Goal: Transaction & Acquisition: Purchase product/service

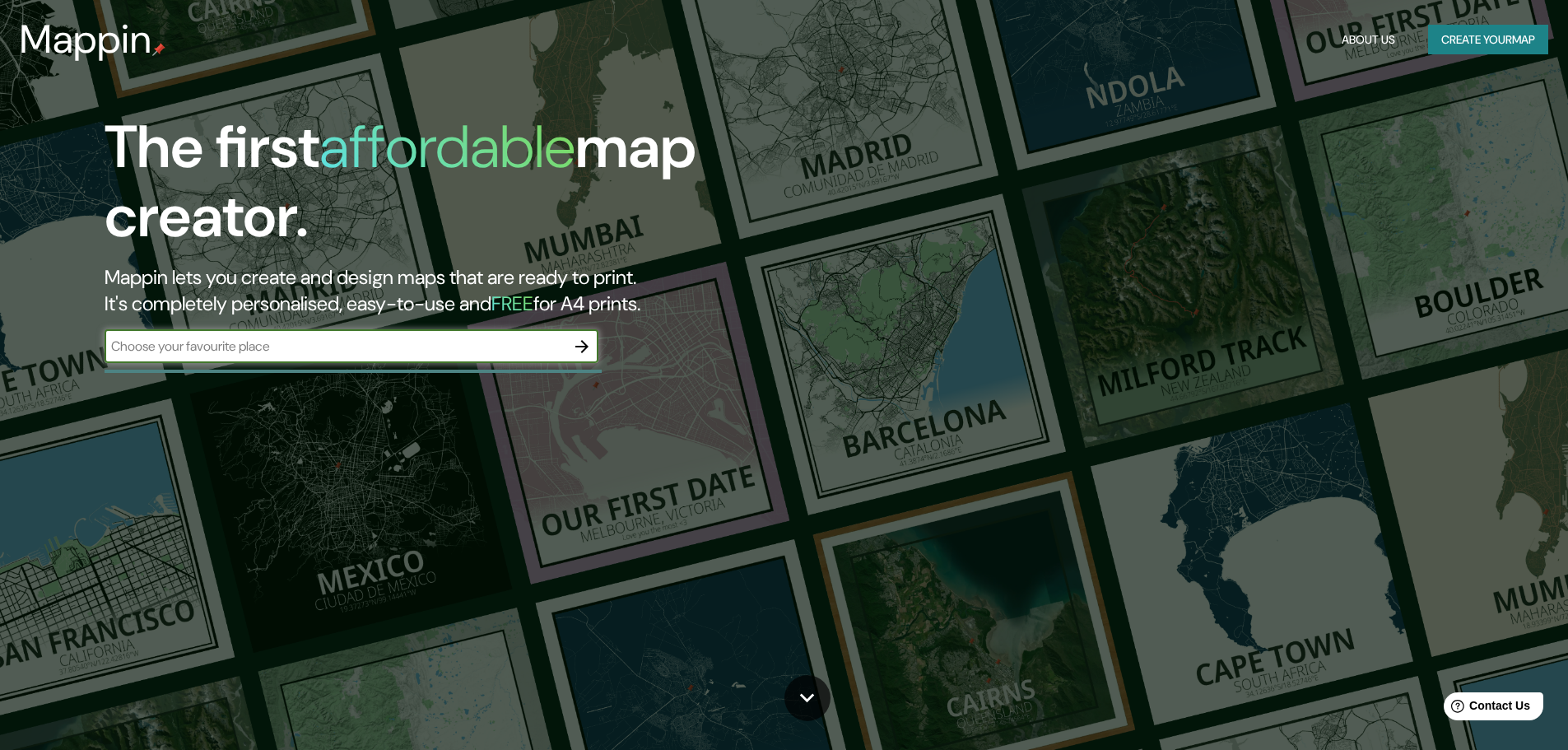
click at [233, 340] on input "text" at bounding box center [335, 346] width 461 height 19
type input "sanlucar [PERSON_NAME]"
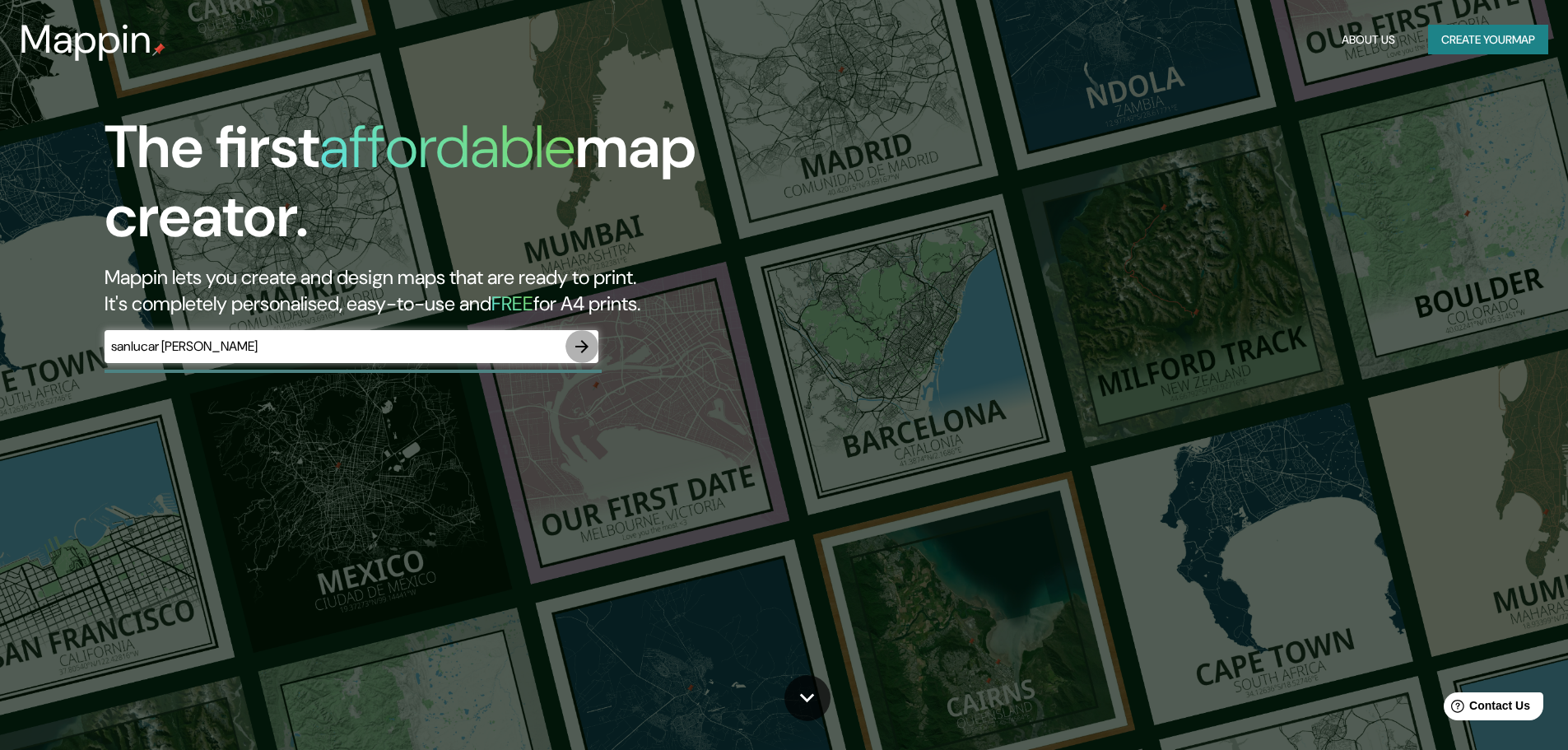
click at [586, 345] on icon "button" at bounding box center [581, 346] width 13 height 13
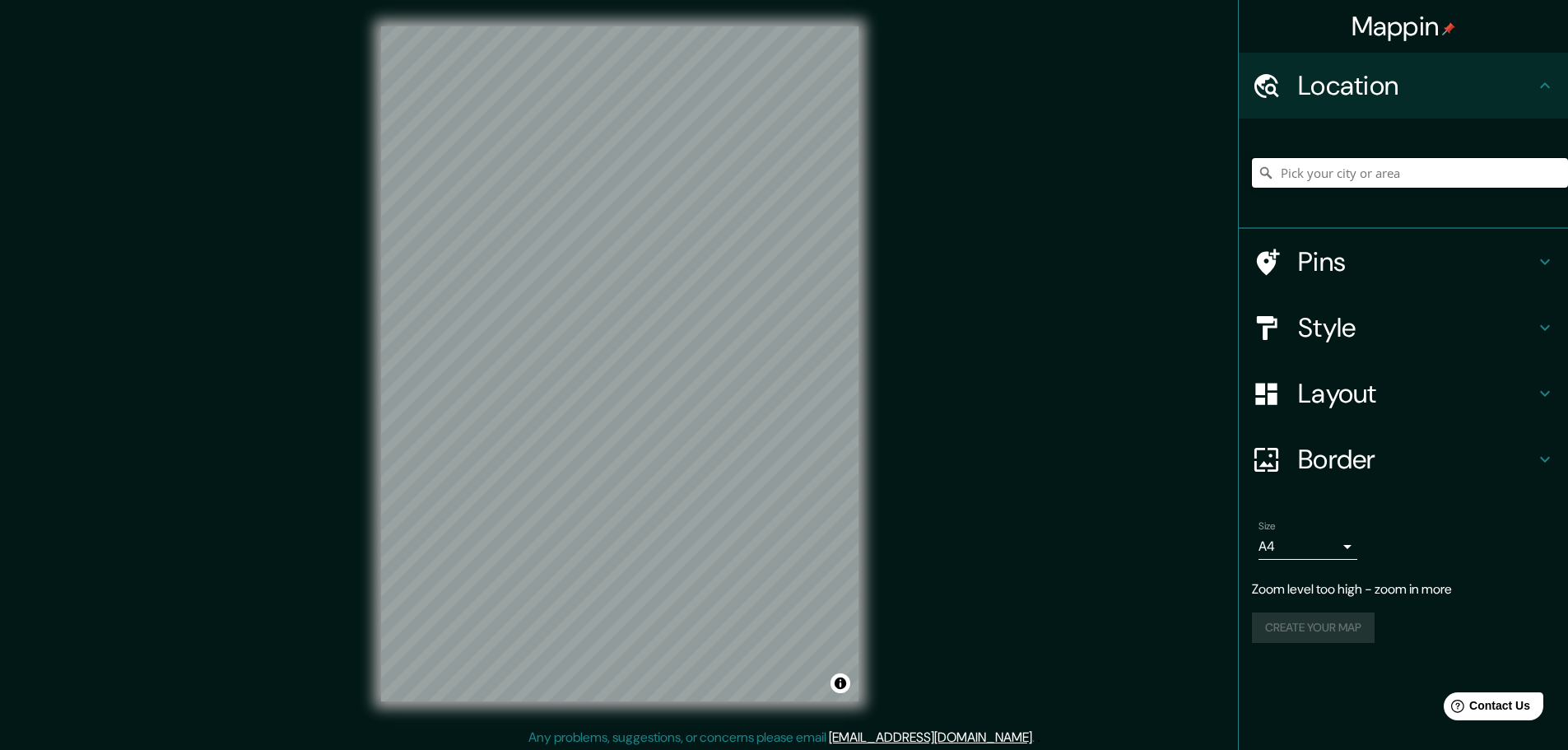
click at [1320, 178] on input "Pick your city or area" at bounding box center [1410, 172] width 316 height 30
click at [1336, 173] on input "Pick your city or area" at bounding box center [1410, 172] width 316 height 30
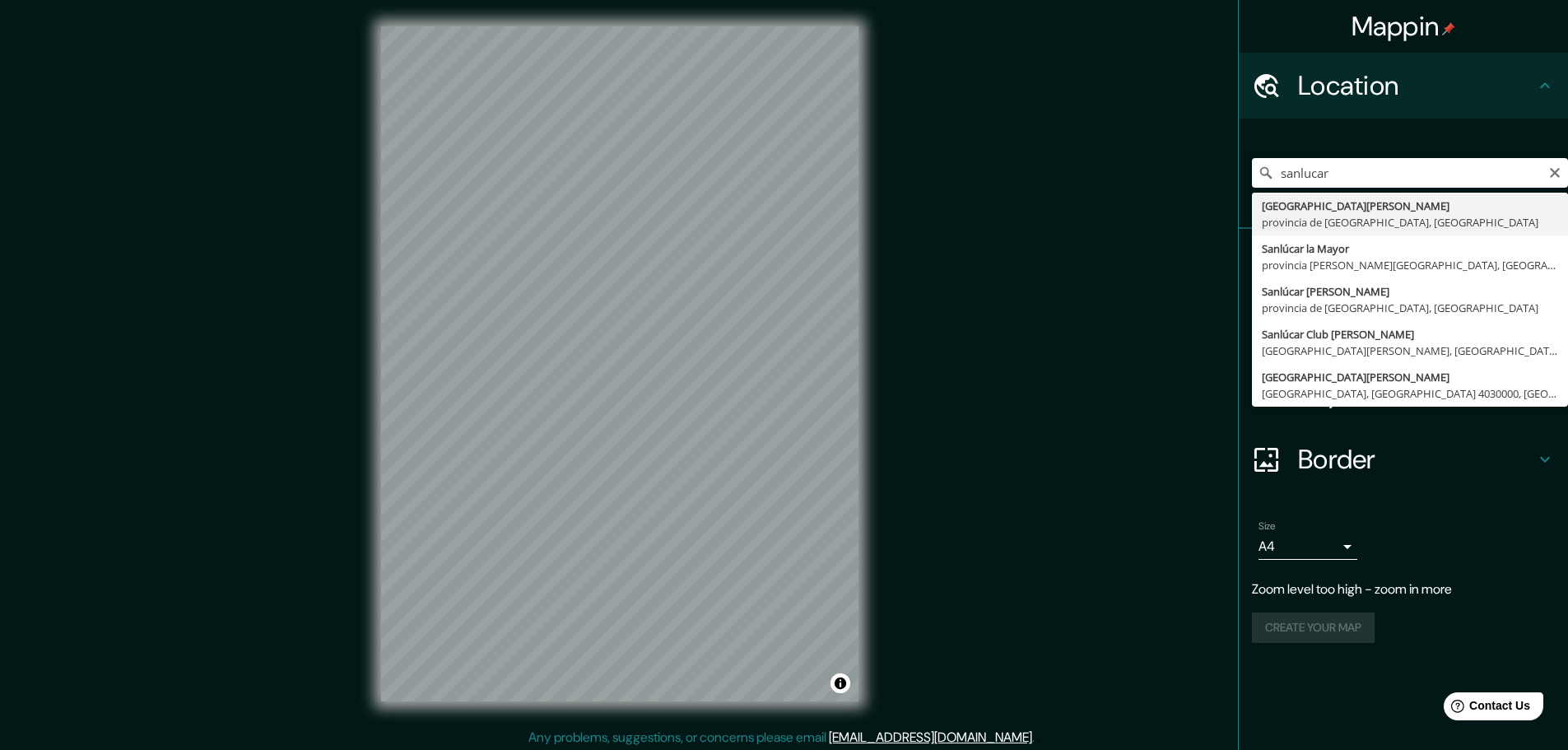
type input "[GEOGRAPHIC_DATA][PERSON_NAME], [GEOGRAPHIC_DATA], [GEOGRAPHIC_DATA]"
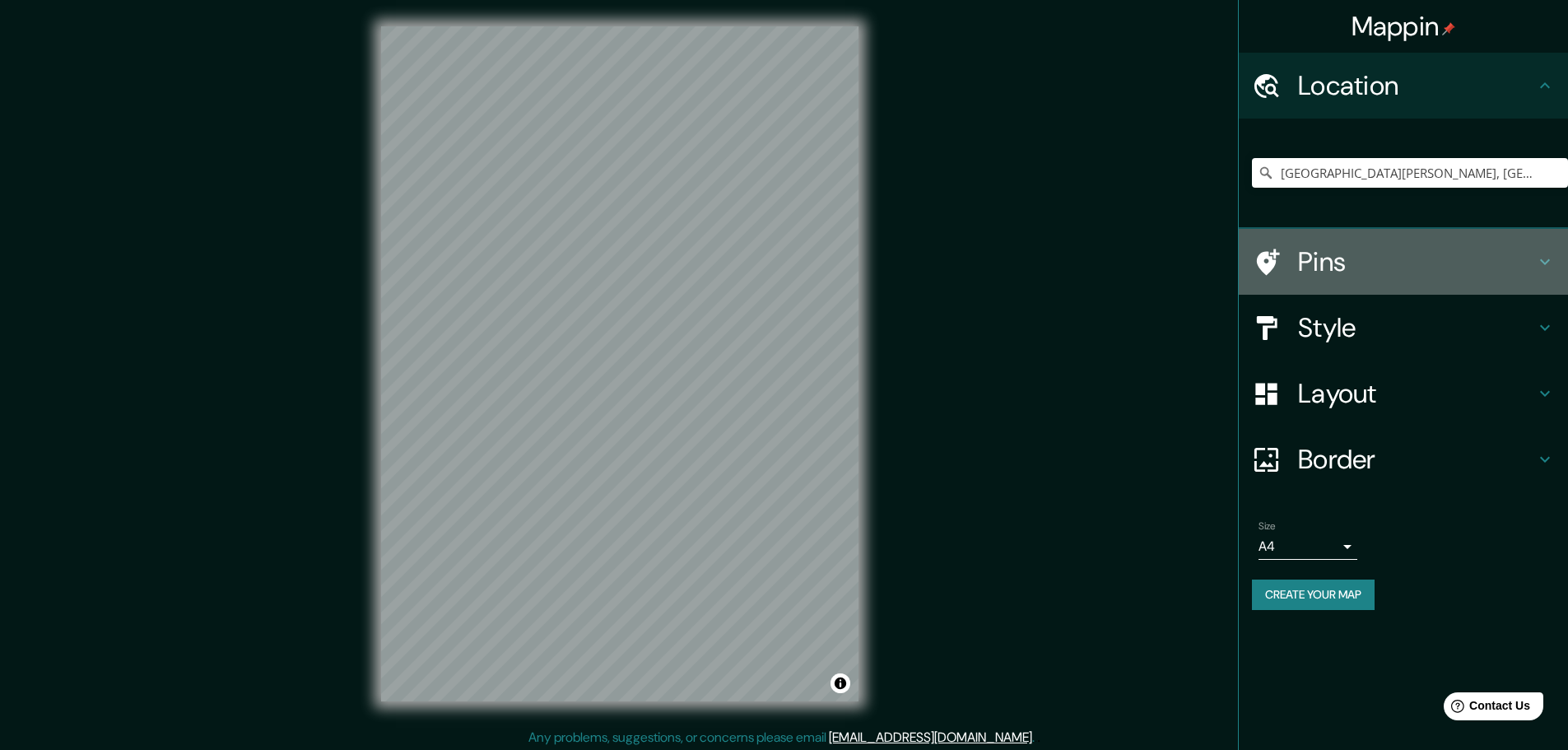
click at [1360, 265] on h4 "Pins" at bounding box center [1417, 262] width 237 height 33
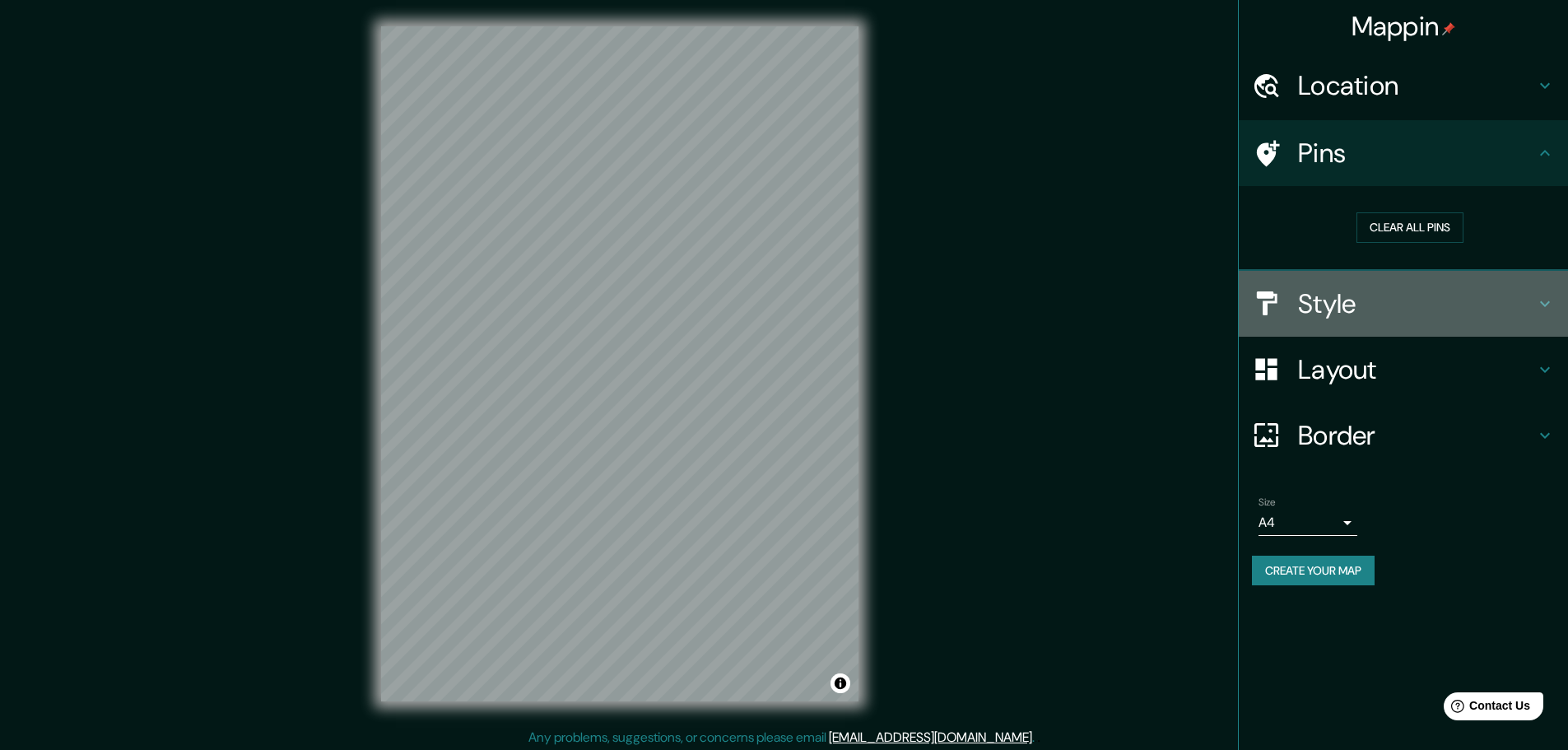
click at [1362, 293] on h4 "Style" at bounding box center [1417, 304] width 237 height 33
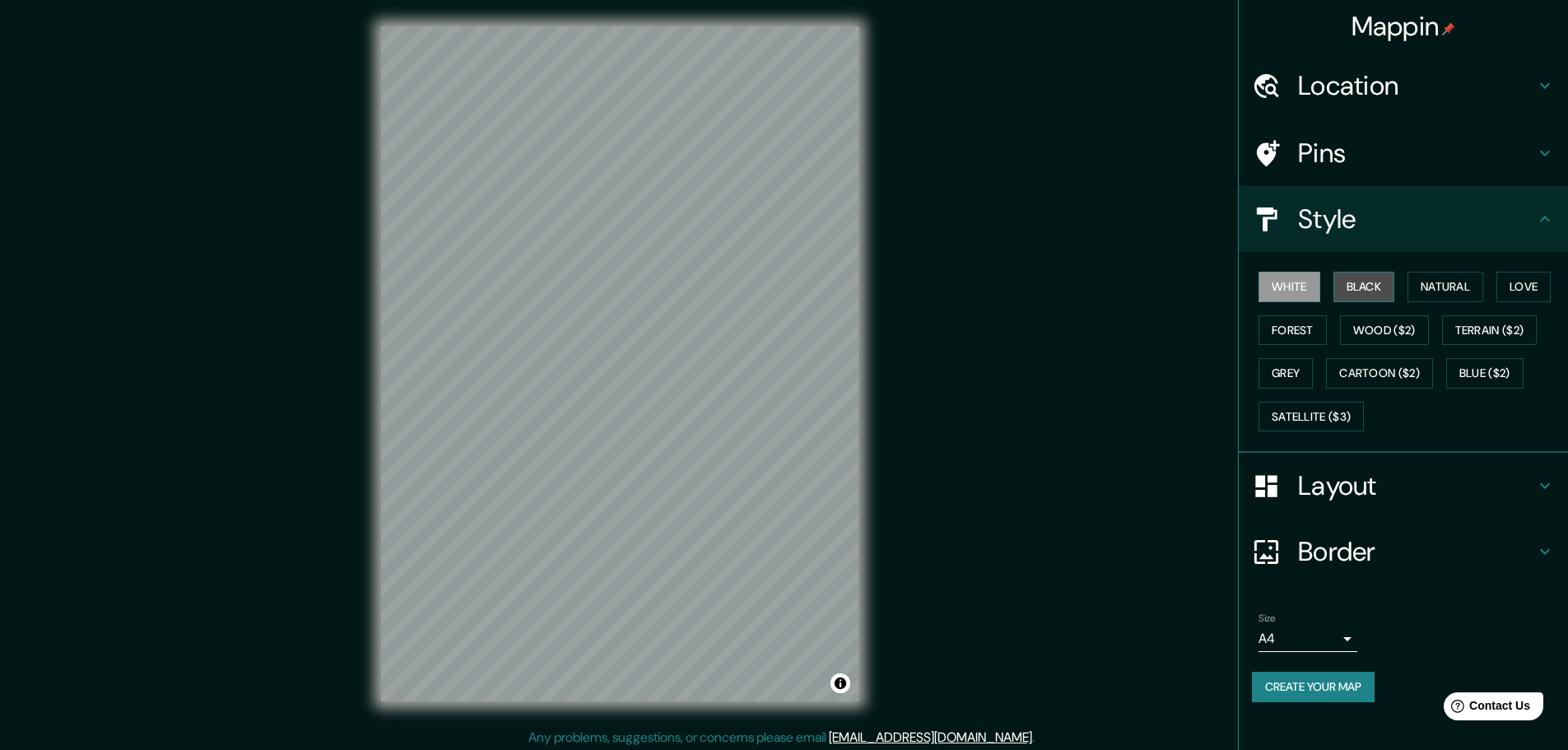
click at [1371, 282] on button "Black" at bounding box center [1365, 287] width 62 height 30
click at [1445, 282] on button "Natural" at bounding box center [1445, 287] width 76 height 30
click at [1296, 322] on button "Forest" at bounding box center [1293, 330] width 69 height 30
click at [1516, 288] on button "Love" at bounding box center [1523, 287] width 54 height 30
click at [1299, 365] on button "Grey" at bounding box center [1285, 372] width 54 height 30
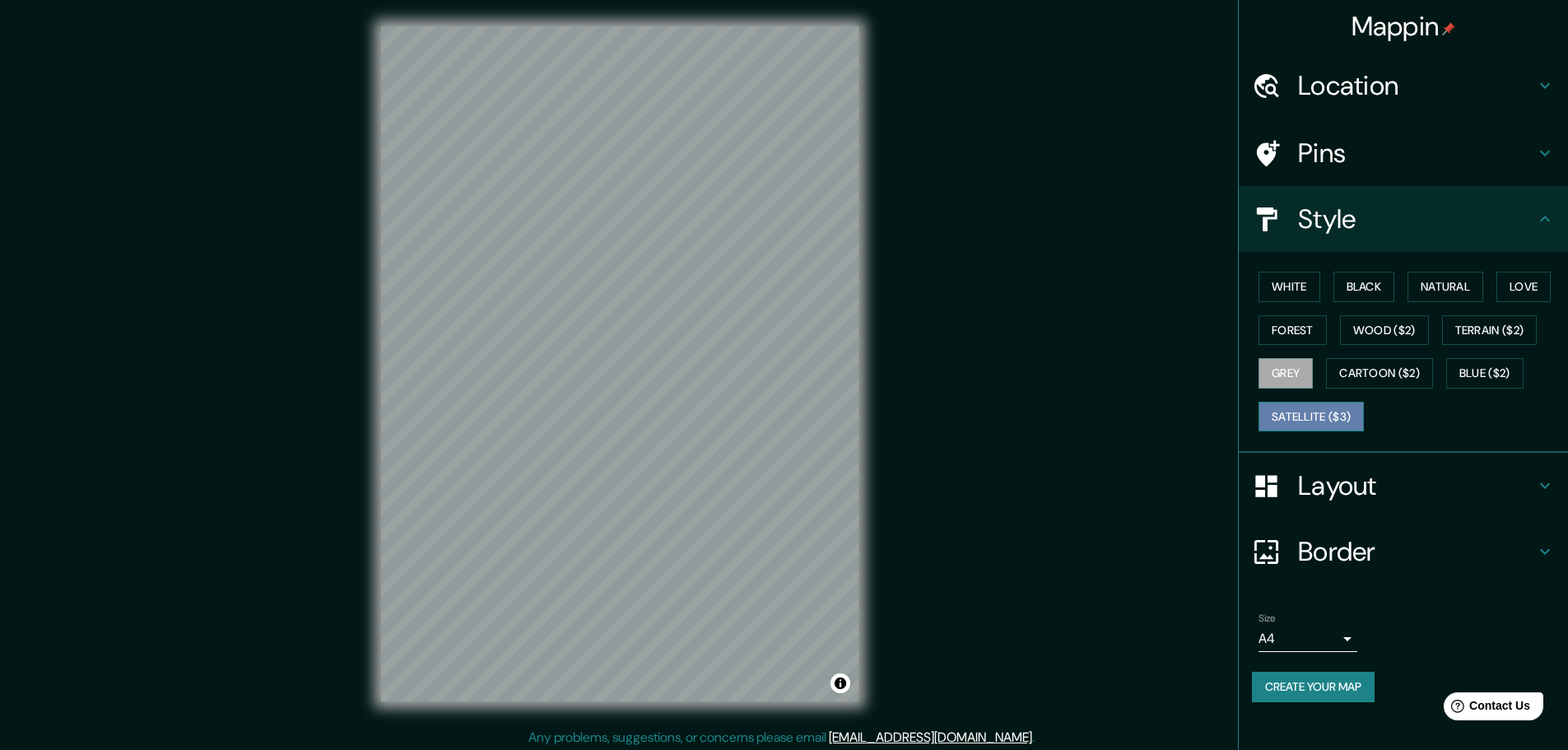
click at [1280, 415] on button "Satellite ($3)" at bounding box center [1311, 416] width 106 height 30
click at [1373, 287] on button "Black" at bounding box center [1365, 287] width 62 height 30
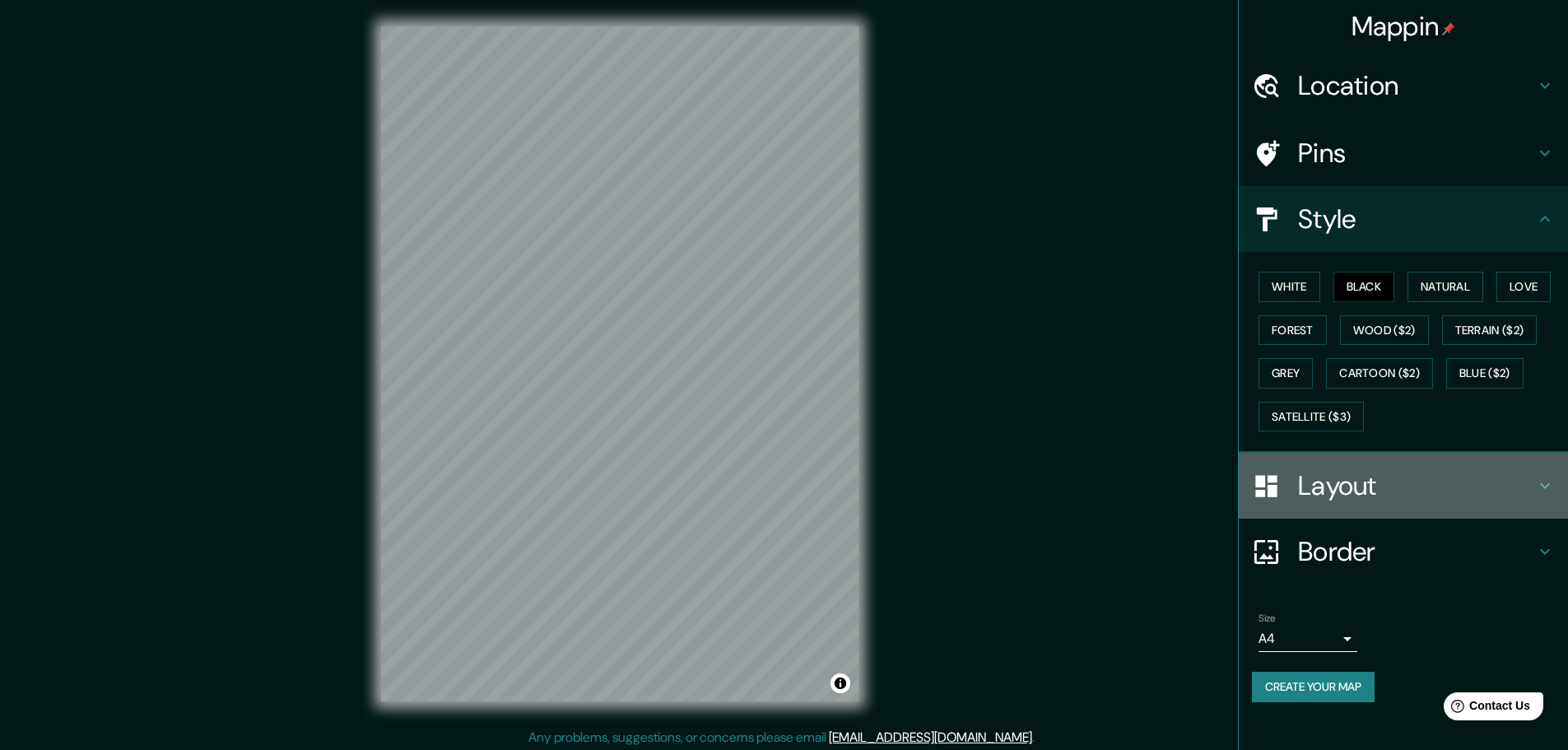
click at [1381, 473] on h4 "Layout" at bounding box center [1417, 486] width 237 height 33
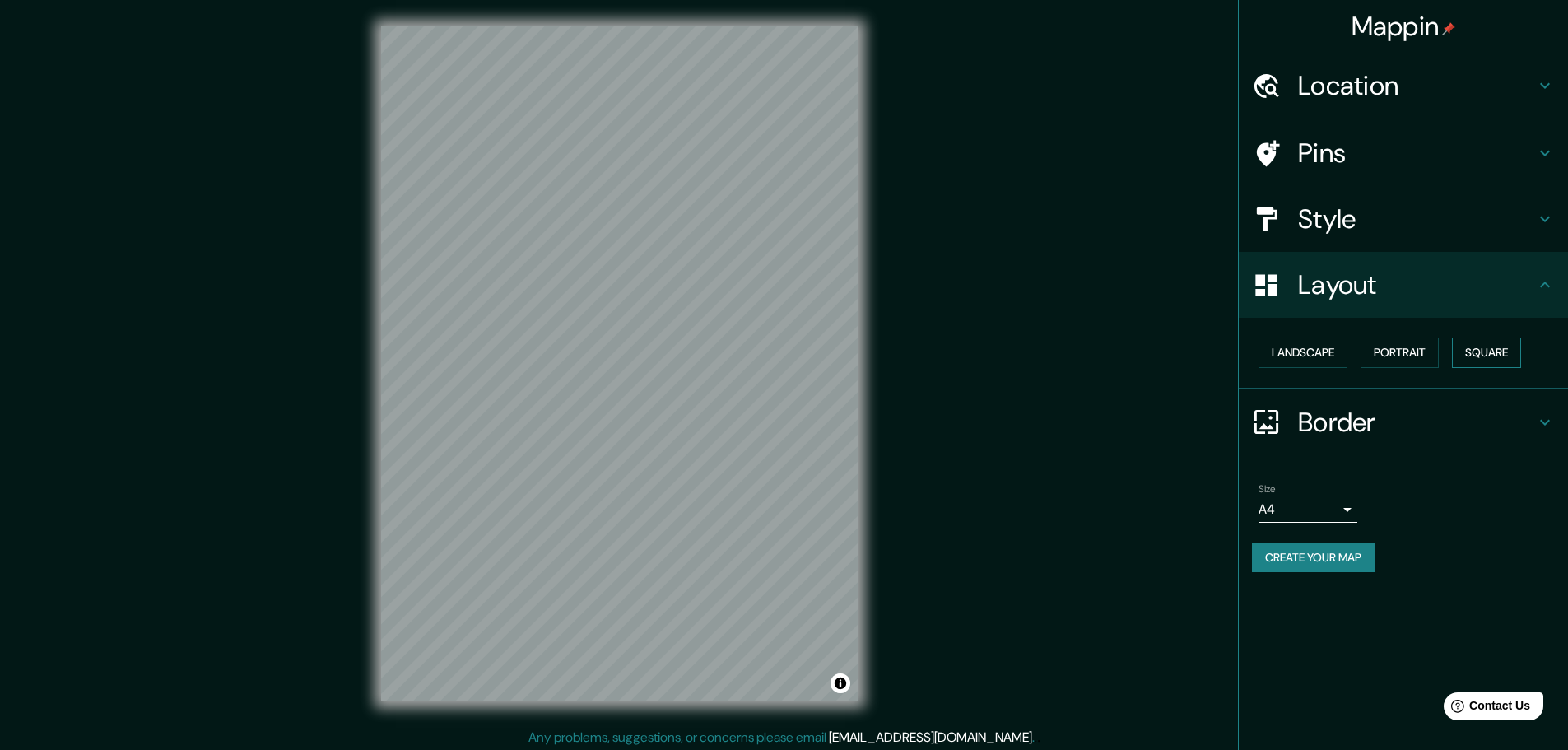
click at [1488, 350] on button "Square" at bounding box center [1486, 352] width 70 height 30
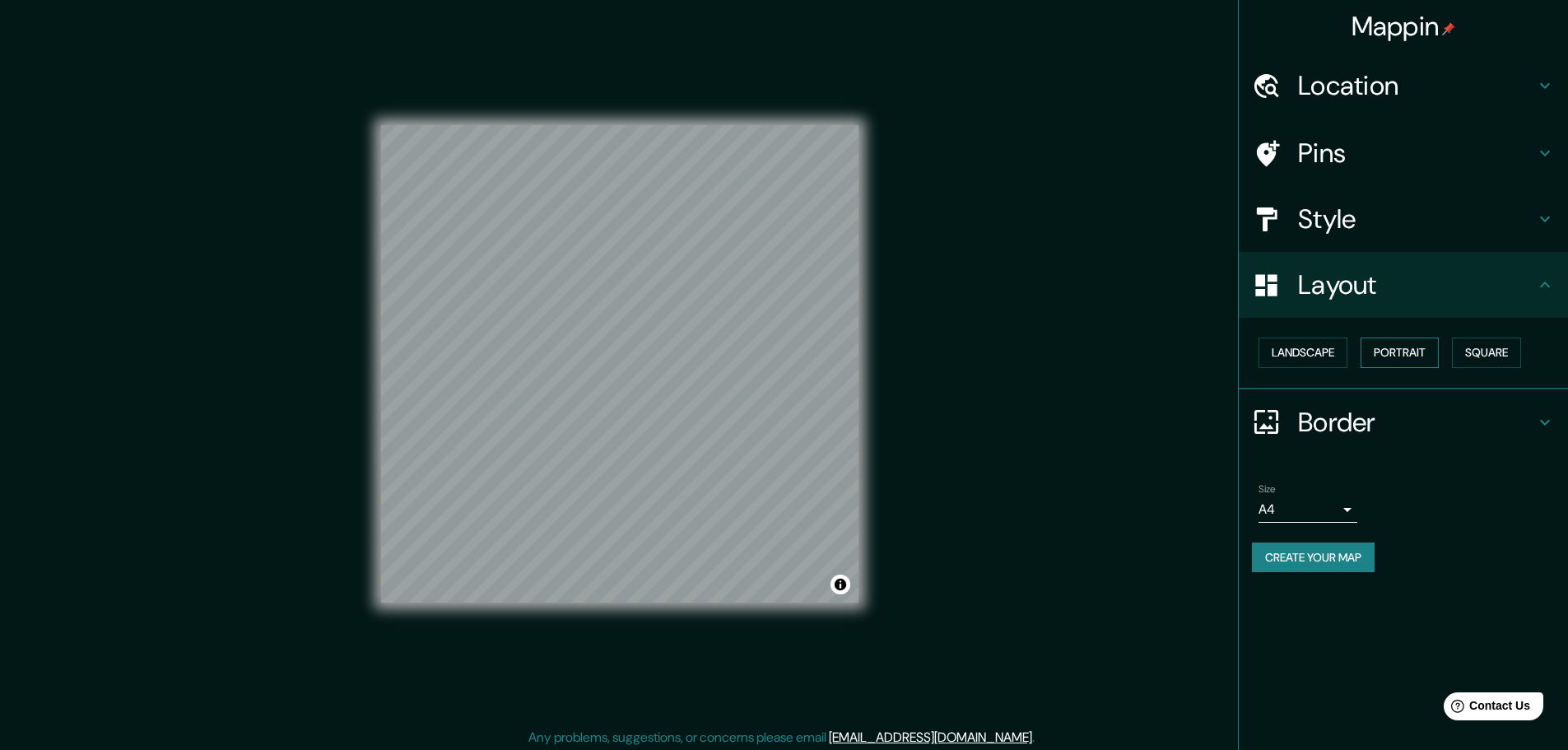
click at [1409, 352] on button "Portrait" at bounding box center [1399, 352] width 78 height 30
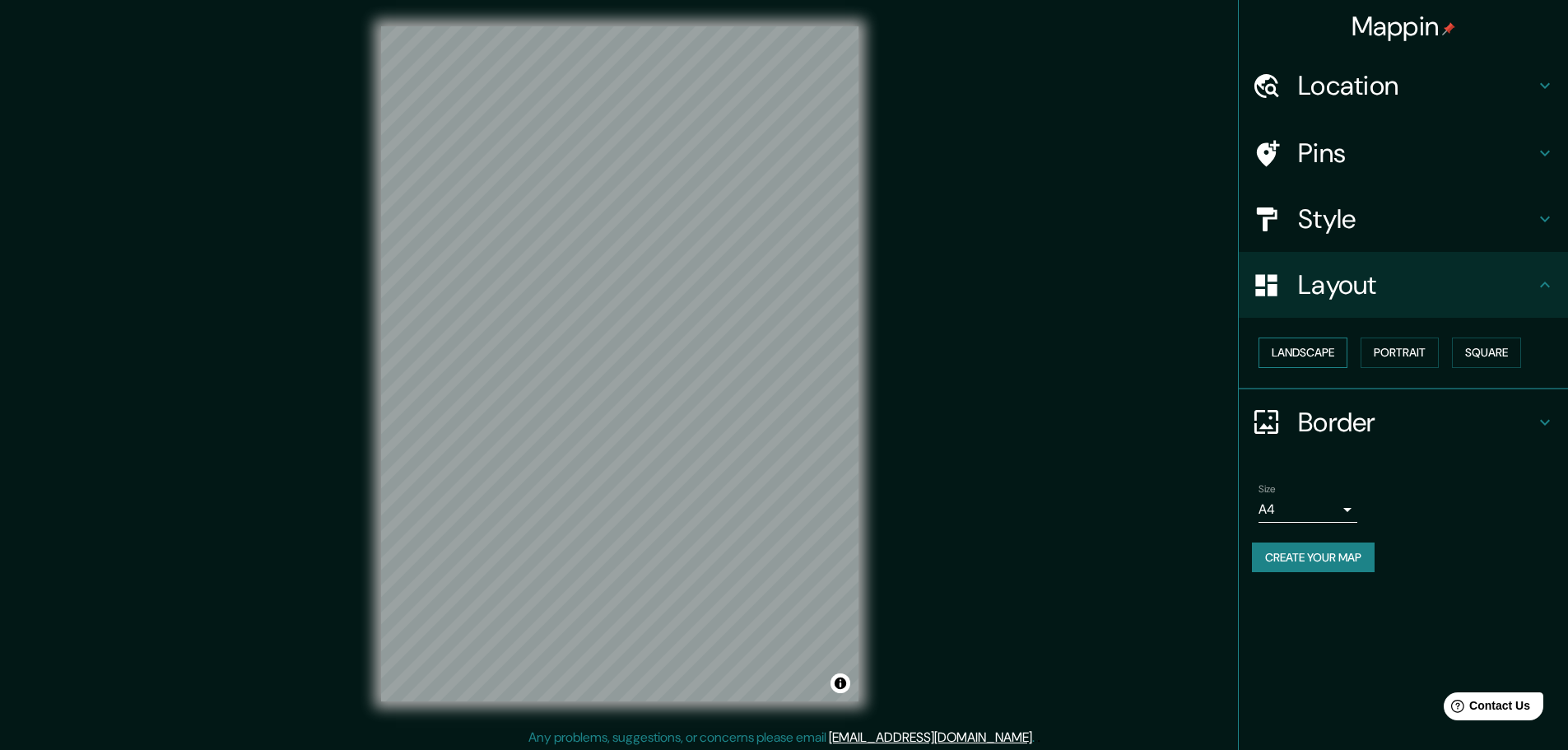
click at [1347, 354] on button "Landscape" at bounding box center [1303, 352] width 89 height 30
